Goal: Task Accomplishment & Management: Manage account settings

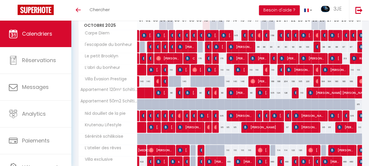
scroll to position [88, 0]
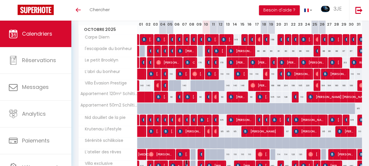
click at [185, 163] on img at bounding box center [187, 165] width 5 height 5
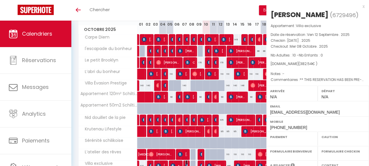
select select "OK"
select select "KO"
select select "0"
select select "1"
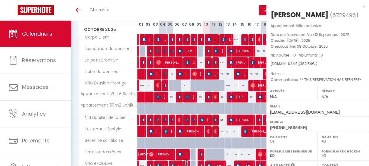
select select
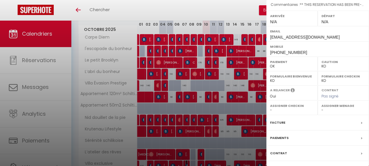
scroll to position [75, 0]
click at [283, 119] on label "Facture" at bounding box center [277, 122] width 15 height 6
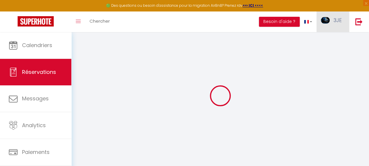
select select "cleaning"
select select "taxes"
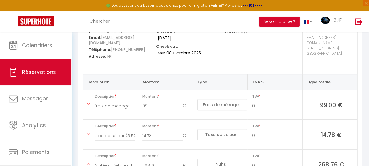
scroll to position [95, 0]
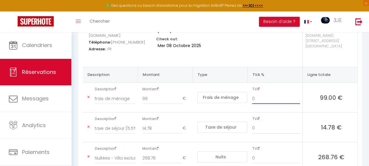
click at [264, 93] on input "0" at bounding box center [276, 98] width 48 height 11
type input "20"
click at [258, 153] on input "0" at bounding box center [276, 158] width 48 height 11
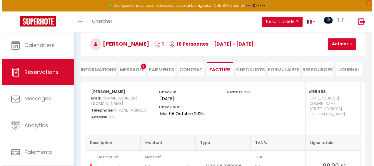
scroll to position [26, 0]
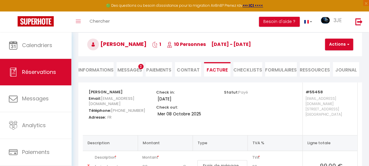
type input "10"
click at [348, 46] on span "button" at bounding box center [348, 44] width 4 height 5
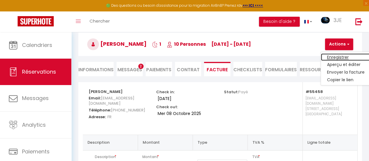
click at [330, 56] on link "Enregistrer" at bounding box center [345, 57] width 49 height 8
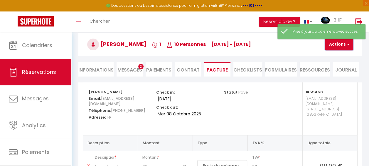
click at [348, 44] on span "button" at bounding box center [348, 44] width 4 height 5
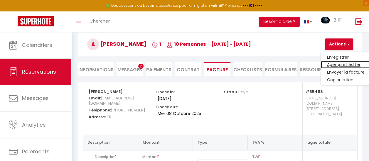
click at [336, 64] on link "Aperçu et éditer" at bounding box center [345, 65] width 49 height 8
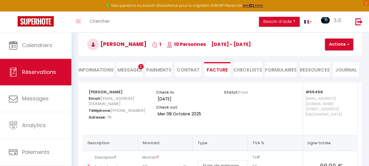
click at [349, 45] on span "button" at bounding box center [348, 44] width 4 height 5
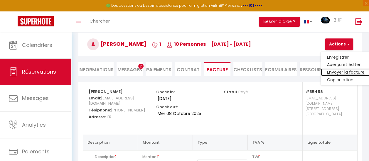
click at [336, 73] on link "Envoyer la facture" at bounding box center [345, 73] width 49 height 8
type input "[EMAIL_ADDRESS][DOMAIN_NAME]"
select select "fr"
type input "Votre facture 6729496 - Villa exclusive"
type textarea "Bonjour, Voici le lien pour télécharger votre facture : [URL][DOMAIN_NAME] Déta…"
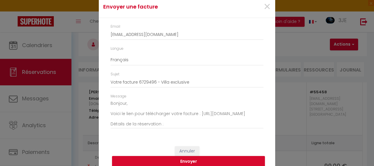
scroll to position [26, 0]
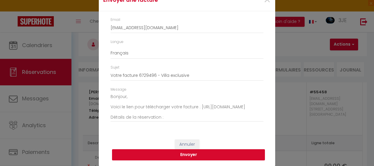
click at [188, 152] on button "Envoyer" at bounding box center [188, 154] width 153 height 11
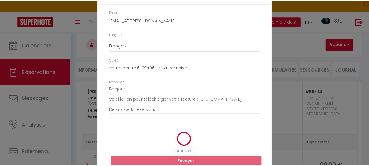
scroll to position [19, 0]
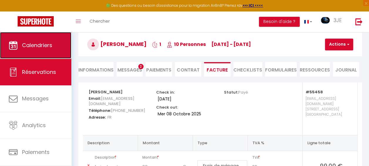
click at [48, 44] on span "Calendriers" at bounding box center [37, 44] width 30 height 7
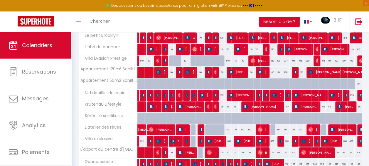
scroll to position [129, 0]
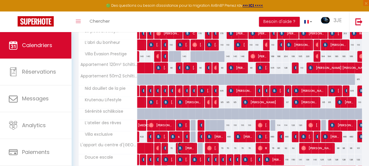
click at [180, 146] on img at bounding box center [180, 147] width 5 height 5
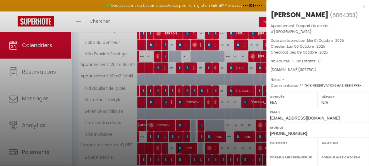
select select "OK"
select select "KO"
select select "0"
select select "1"
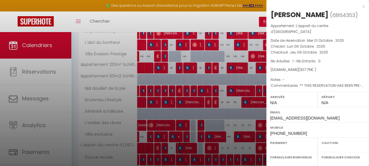
select select
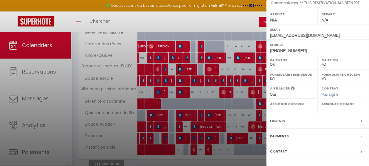
scroll to position [91, 0]
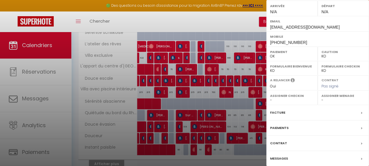
click at [273, 115] on label "Facture" at bounding box center [277, 112] width 15 height 6
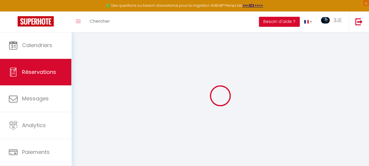
select select
checkbox input "false"
select select
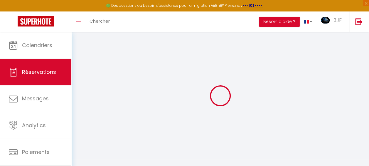
checkbox input "false"
type textarea "** THIS RESERVATION HAS BEEN PRE-PAID ** Reservation has a cancellation grace p…"
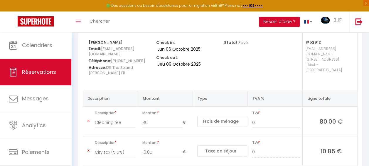
scroll to position [77, 0]
click at [270, 116] on input "0" at bounding box center [276, 121] width 48 height 11
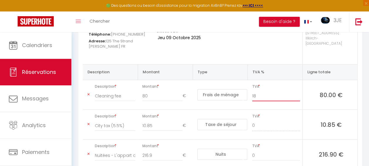
scroll to position [110, 0]
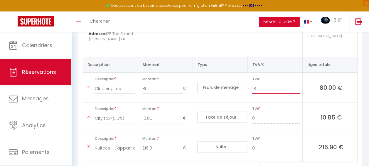
type input "18"
click at [267, 143] on input "0" at bounding box center [276, 148] width 48 height 11
type input "0"
type input "10"
click at [272, 83] on input "18" at bounding box center [276, 88] width 48 height 11
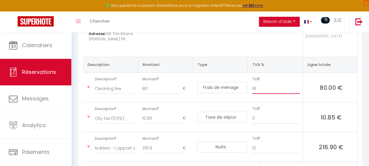
type input "1"
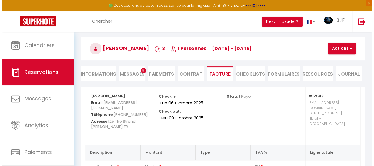
scroll to position [21, 0]
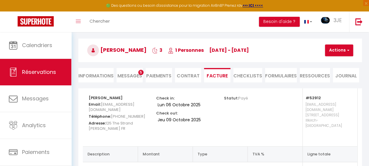
type input "20"
click at [344, 50] on button "Actions" at bounding box center [339, 50] width 28 height 12
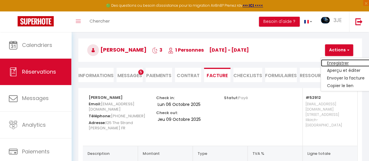
click at [327, 62] on link "Enregistrer" at bounding box center [345, 63] width 49 height 8
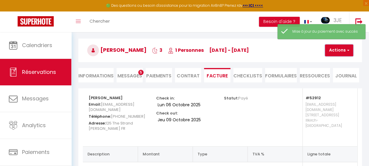
click at [348, 53] on button "Actions" at bounding box center [339, 50] width 28 height 12
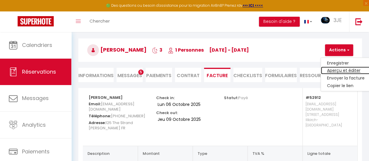
click at [333, 71] on link "Aperçu et éditer" at bounding box center [345, 71] width 49 height 8
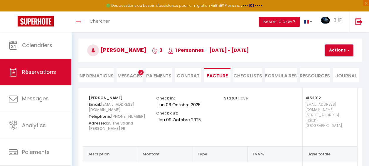
click at [347, 50] on span "button" at bounding box center [348, 50] width 4 height 5
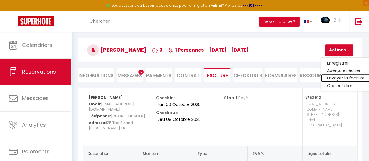
click at [342, 77] on link "Envoyer la facture" at bounding box center [345, 79] width 49 height 8
type input "[EMAIL_ADDRESS][DOMAIN_NAME]"
select select "fr"
type input "Votre facture 6864353 - L'appart du centre d'[GEOGRAPHIC_DATA]"
type textarea "Bonjour, Voici le lien pour télécharger votre facture : [URL][DOMAIN_NAME] Déta…"
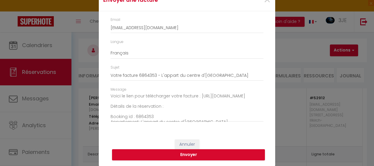
scroll to position [10, 0]
click at [155, 155] on button "Envoyer" at bounding box center [188, 154] width 153 height 11
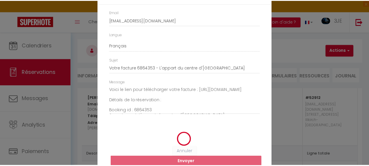
scroll to position [19, 0]
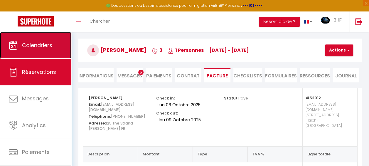
click at [21, 46] on link "Calendriers" at bounding box center [35, 45] width 71 height 26
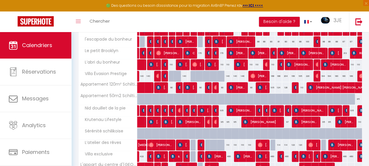
scroll to position [110, 0]
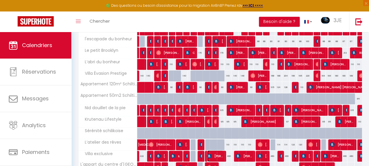
click at [209, 153] on img at bounding box center [209, 155] width 5 height 5
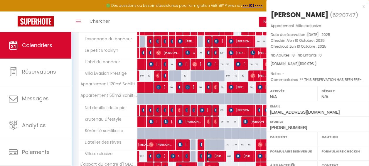
select select "OK"
select select "KO"
select select "0"
select select "1"
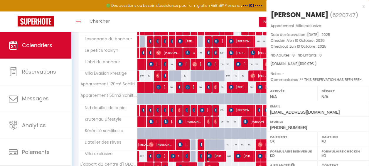
select select
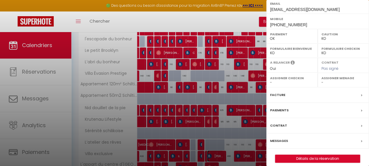
scroll to position [103, 0]
click at [282, 92] on label "Facture" at bounding box center [277, 94] width 15 height 6
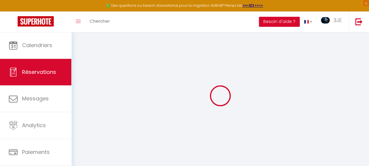
select select "cleaning"
select select "taxes"
select select
checkbox input "false"
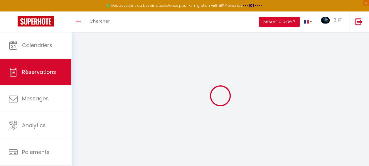
type textarea "** THIS RESERVATION HAS BEEN PRE-PAID ** BOOKING NOTE : Payment charge is EUR 1…"
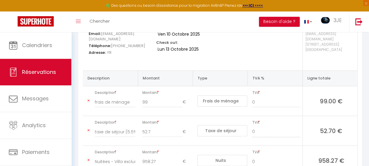
scroll to position [92, 0]
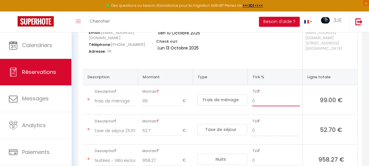
click at [273, 96] on input "0" at bounding box center [276, 101] width 48 height 11
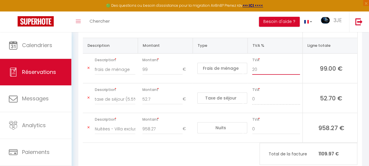
scroll to position [131, 0]
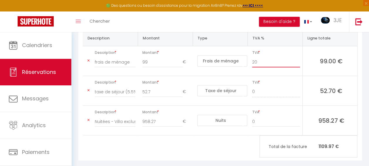
type input "20"
click at [256, 116] on input "0" at bounding box center [276, 121] width 48 height 11
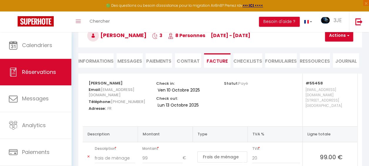
scroll to position [35, 0]
type input "12"
click at [347, 38] on span "button" at bounding box center [348, 35] width 4 height 5
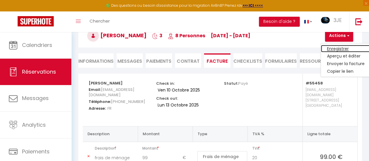
click at [339, 45] on link "Enregistrer" at bounding box center [345, 49] width 49 height 8
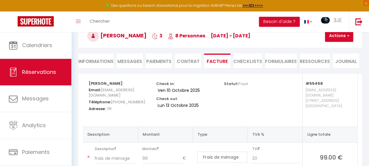
click at [129, 61] on span "Messages" at bounding box center [130, 61] width 25 height 7
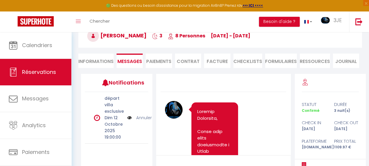
click at [212, 61] on li "Facture" at bounding box center [217, 60] width 26 height 14
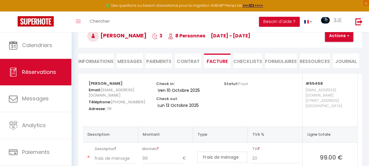
click at [345, 35] on button "Actions" at bounding box center [339, 36] width 28 height 12
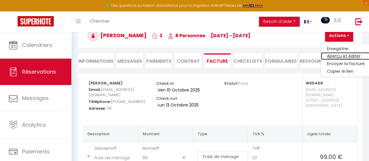
click at [341, 53] on link "Aperçu et éditer" at bounding box center [345, 57] width 49 height 8
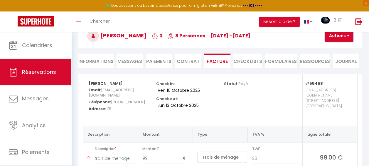
click at [347, 38] on button "Actions" at bounding box center [339, 36] width 28 height 12
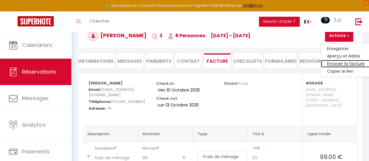
click at [338, 62] on link "Envoyer la facture" at bounding box center [345, 64] width 49 height 8
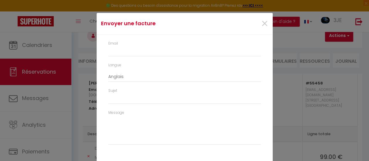
type input "[EMAIL_ADDRESS][DOMAIN_NAME]"
select select "fr"
type input "Votre facture 6220747 - Villa exclusive"
type textarea "Bonjour, Voici le lien pour télécharger votre facture : [URL][DOMAIN_NAME] Déta…"
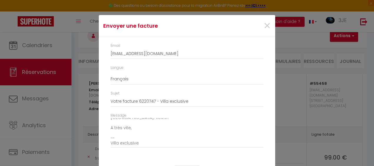
scroll to position [26, 0]
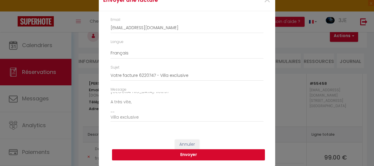
click at [190, 153] on button "Envoyer" at bounding box center [188, 154] width 153 height 11
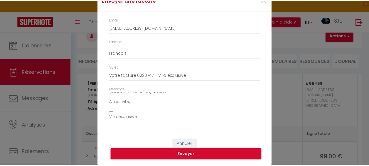
scroll to position [19, 0]
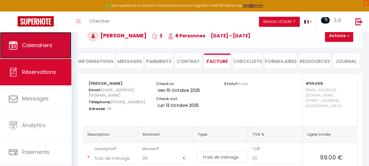
click at [48, 43] on span "Calendriers" at bounding box center [37, 44] width 30 height 7
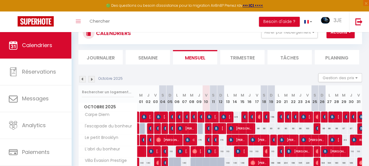
scroll to position [23, 0]
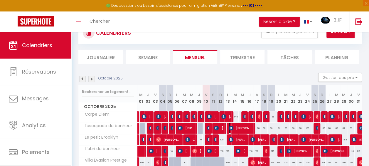
click at [229, 127] on img at bounding box center [231, 128] width 5 height 5
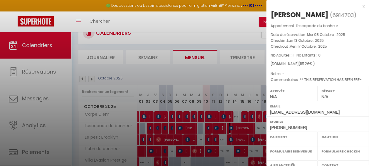
select select "OK"
select select "KO"
select select "0"
select select "1"
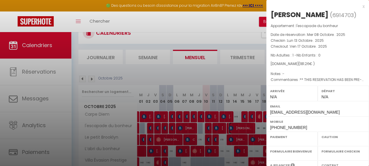
select select
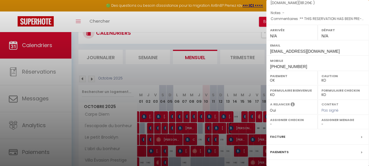
scroll to position [61, 0]
click at [280, 133] on label "Facture" at bounding box center [277, 136] width 15 height 6
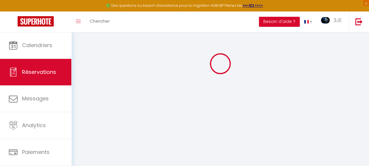
scroll to position [15, 0]
select select
checkbox input "false"
select select
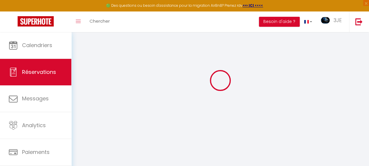
select select
checkbox input "false"
type textarea "** THIS RESERVATION HAS BEEN PRE-PAID ** Reservation has a cancellation grace p…"
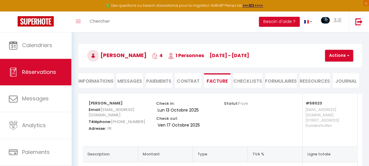
scroll to position [105, 0]
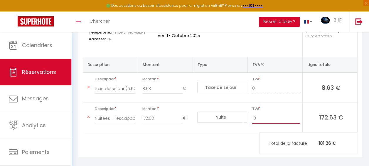
click at [273, 115] on input "10" at bounding box center [276, 118] width 48 height 11
type input "1"
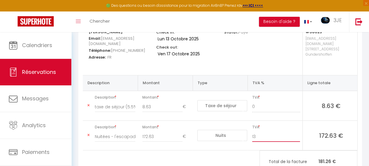
scroll to position [87, 0]
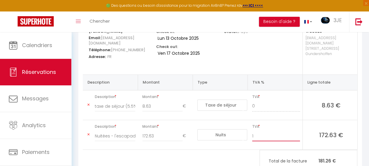
type input "10"
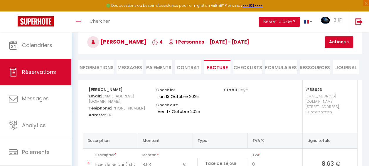
scroll to position [29, 0]
click at [348, 44] on span "button" at bounding box center [348, 42] width 4 height 5
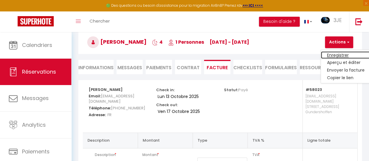
click at [329, 55] on link "Enregistrer" at bounding box center [345, 55] width 49 height 8
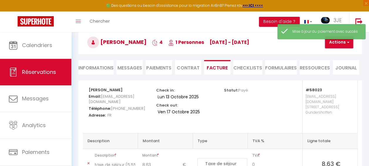
click at [345, 42] on button "Actions" at bounding box center [339, 42] width 28 height 12
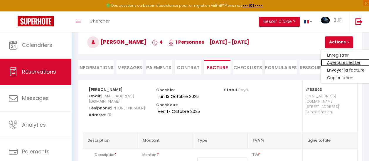
click at [333, 61] on link "Aperçu et éditer" at bounding box center [345, 63] width 49 height 8
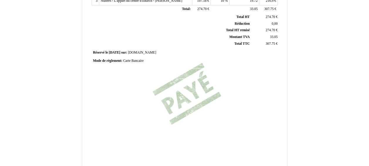
scroll to position [189, 0]
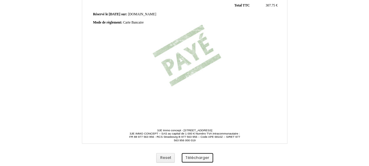
click at [200, 160] on button "Télécharger" at bounding box center [197, 158] width 31 height 10
